Goal: Navigation & Orientation: Find specific page/section

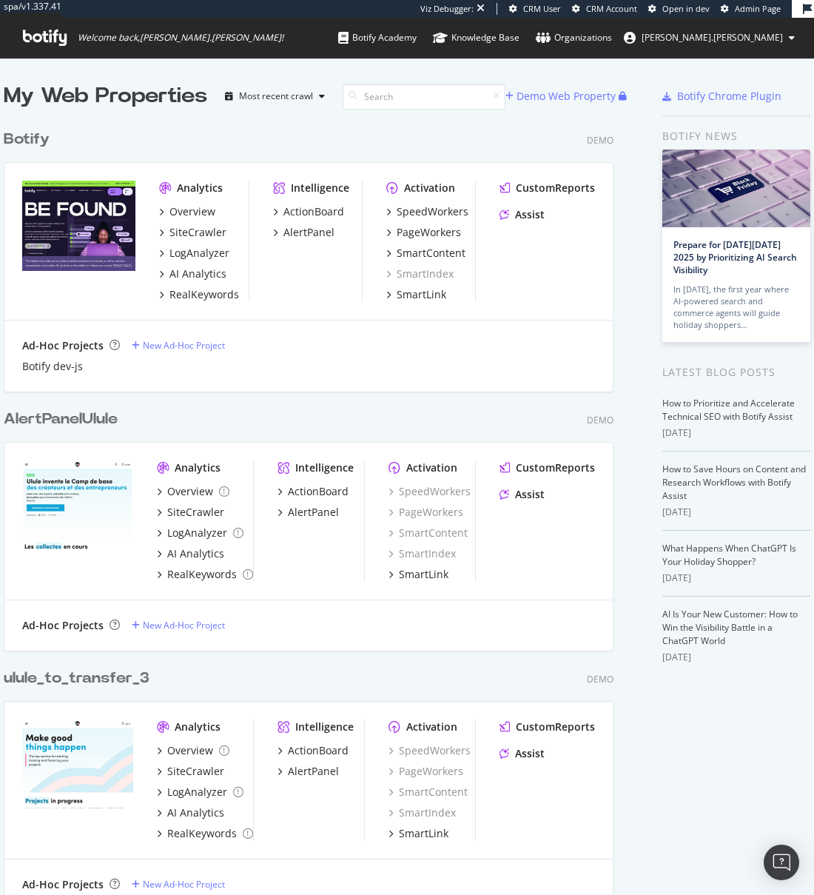
scroll to position [3378, 611]
click at [762, 8] on span "Admin Page" at bounding box center [758, 8] width 46 height 11
